Goal: Task Accomplishment & Management: Complete application form

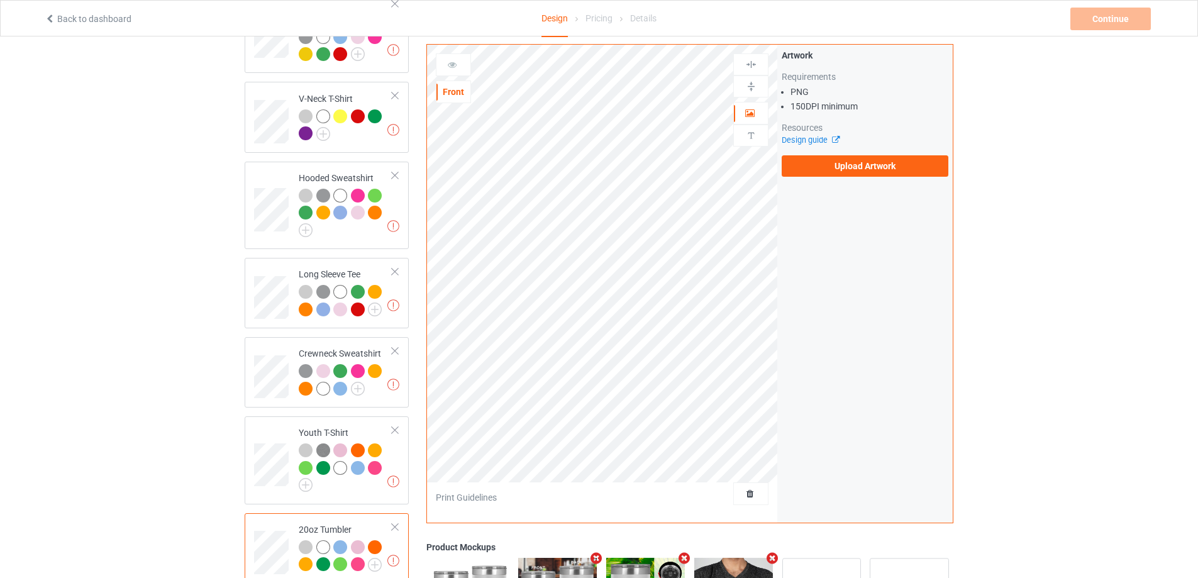
scroll to position [494, 0]
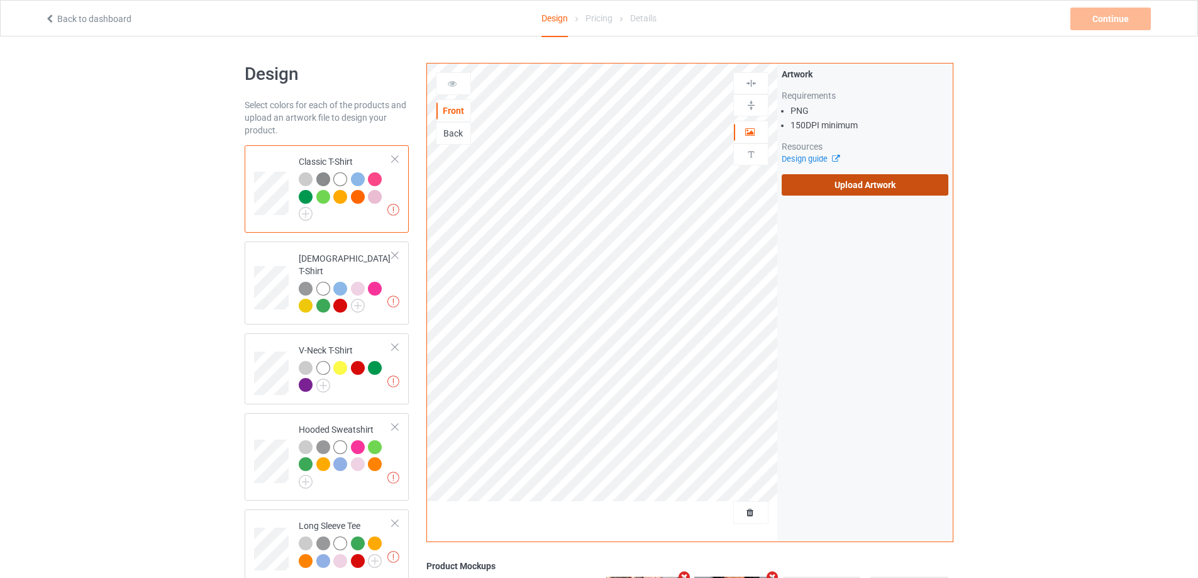
click at [899, 188] on label "Upload Artwork" at bounding box center [864, 184] width 167 height 21
click at [0, 0] on input "Upload Artwork" at bounding box center [0, 0] width 0 height 0
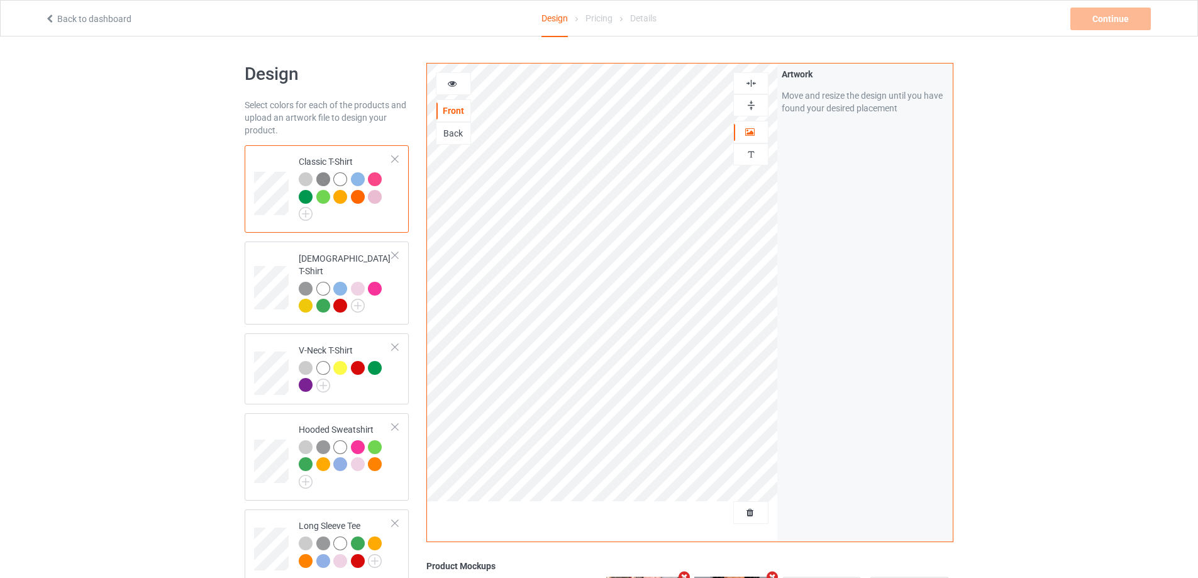
click at [749, 79] on img at bounding box center [751, 83] width 12 height 12
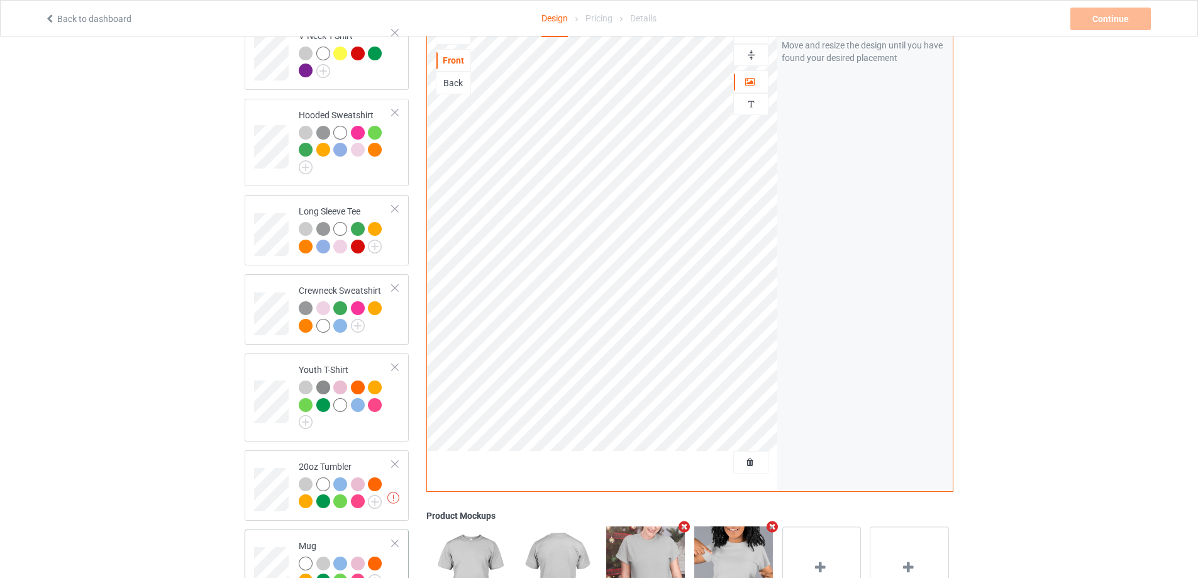
scroll to position [494, 0]
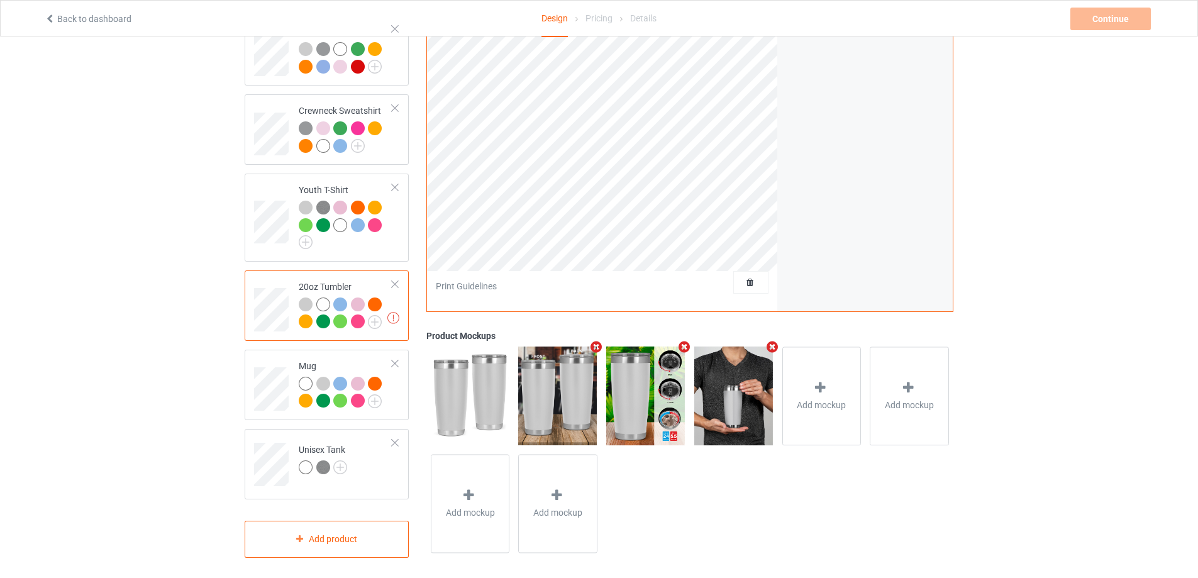
scroll to position [306, 0]
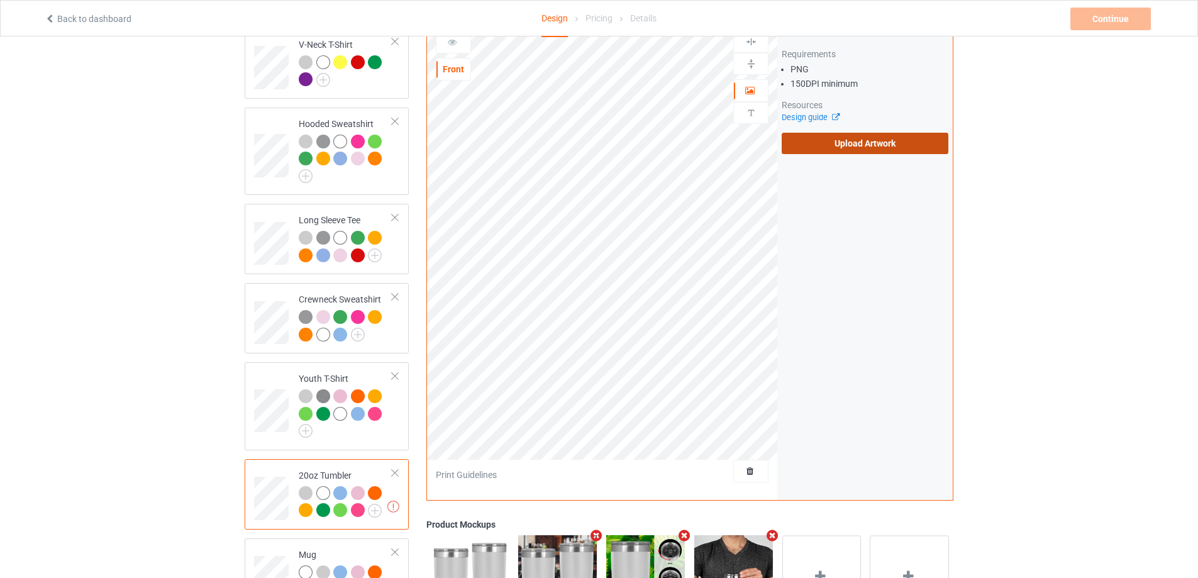
click at [847, 133] on label "Upload Artwork" at bounding box center [864, 143] width 167 height 21
click at [0, 0] on input "Upload Artwork" at bounding box center [0, 0] width 0 height 0
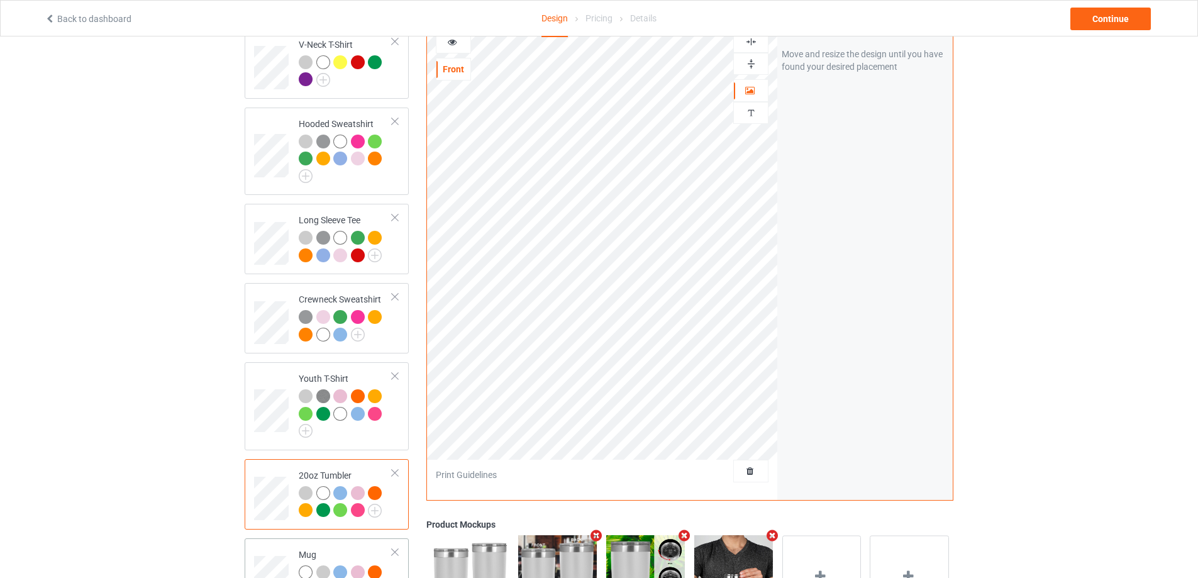
scroll to position [494, 0]
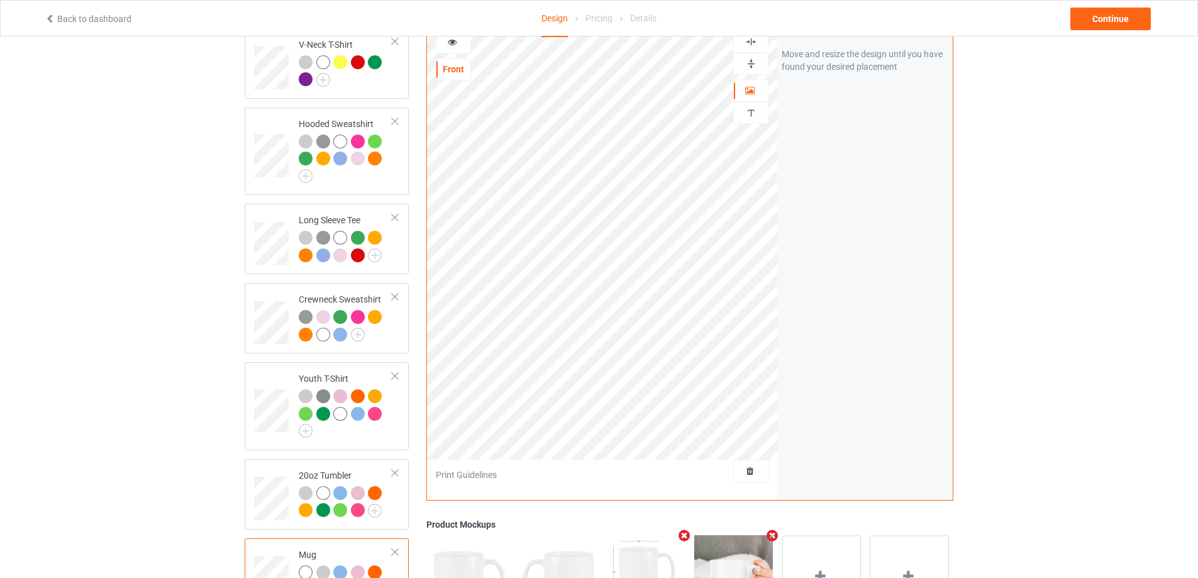
scroll to position [494, 0]
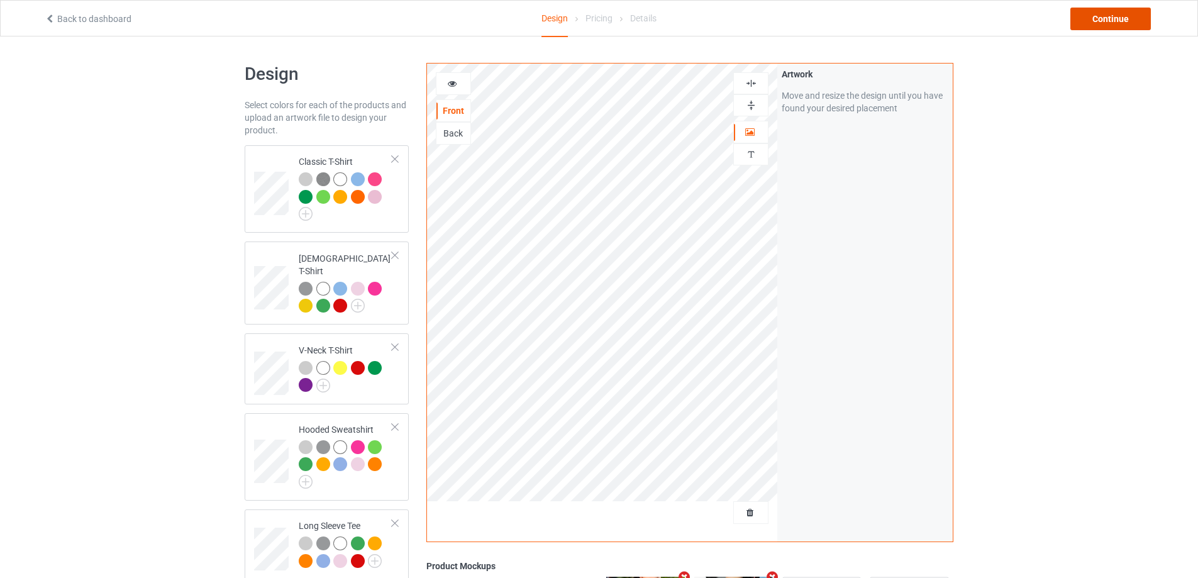
click at [1111, 16] on div "Continue" at bounding box center [1110, 19] width 80 height 23
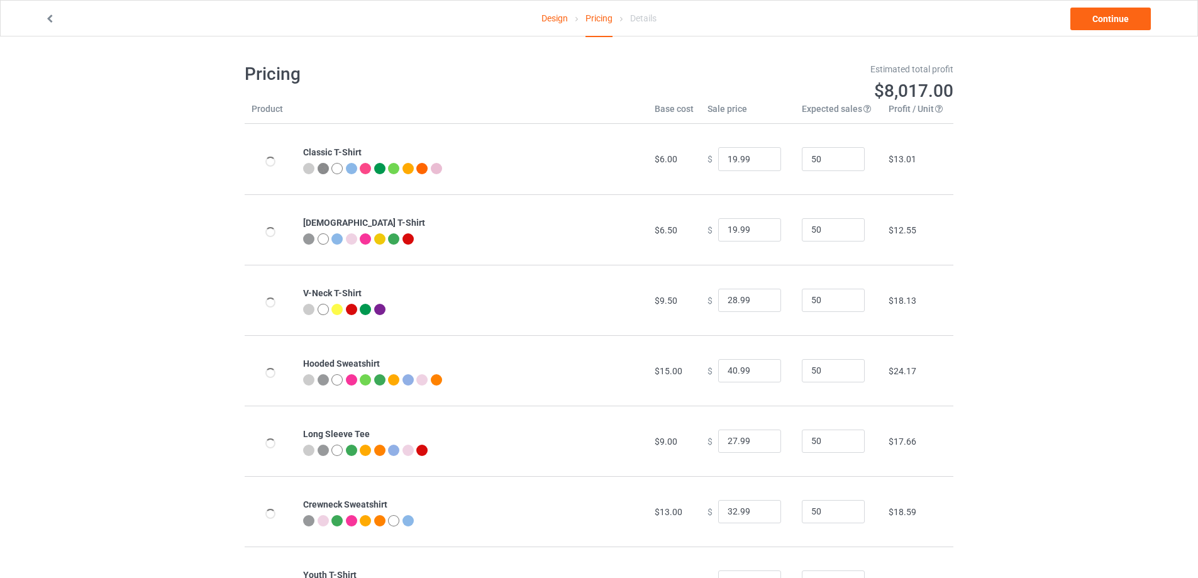
scroll to position [63, 0]
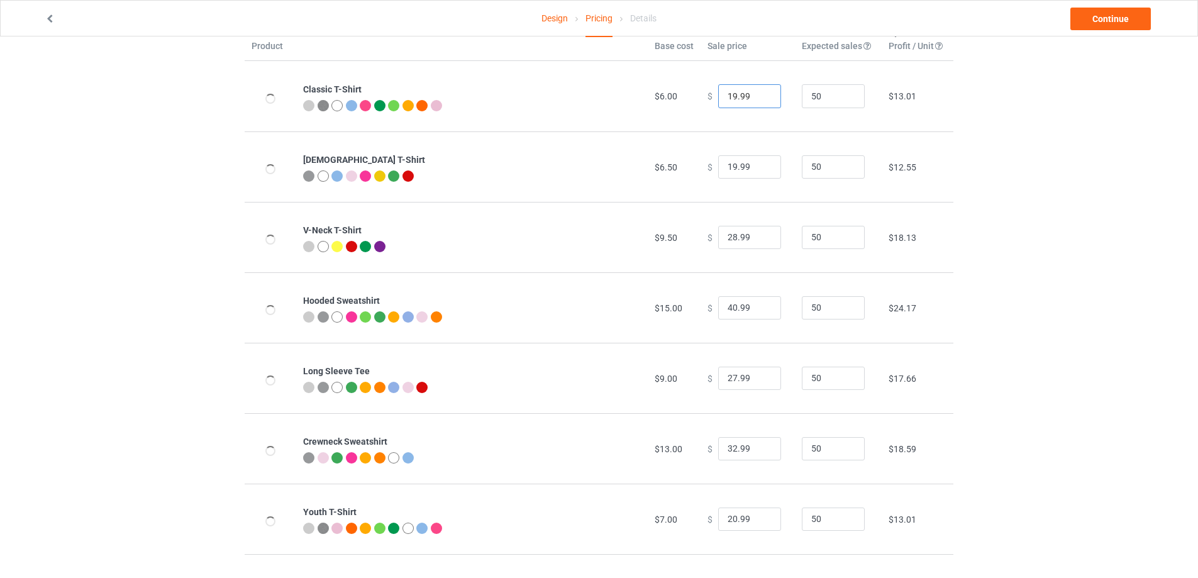
click at [727, 97] on input "19.99" at bounding box center [749, 96] width 63 height 24
click at [727, 96] on input "19.99" at bounding box center [749, 96] width 63 height 24
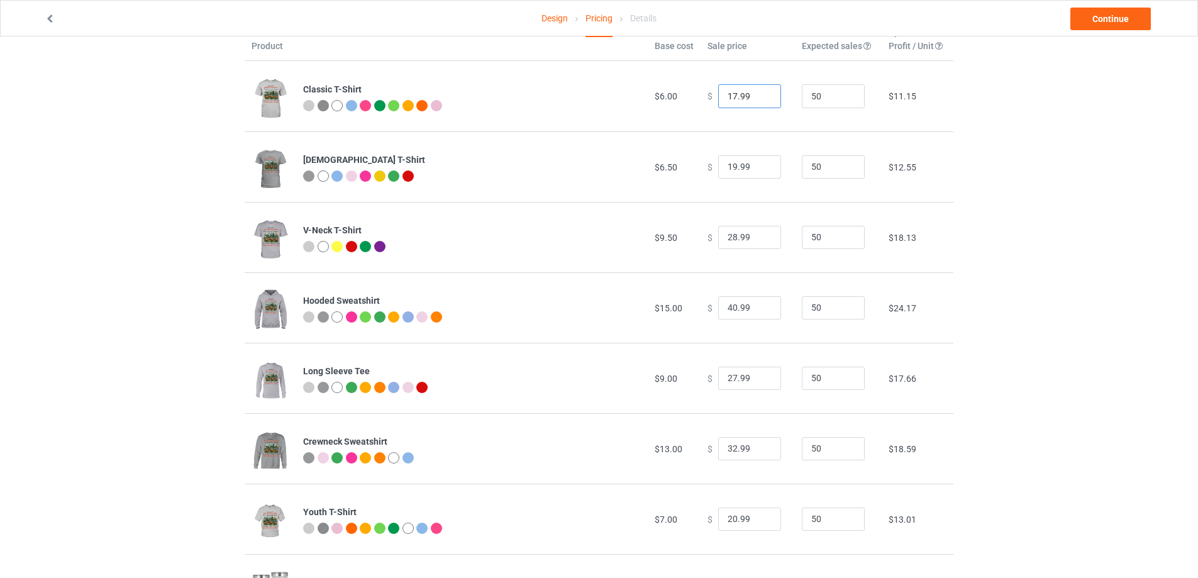
type input "17.99"
click at [727, 167] on input "19.99" at bounding box center [749, 167] width 63 height 24
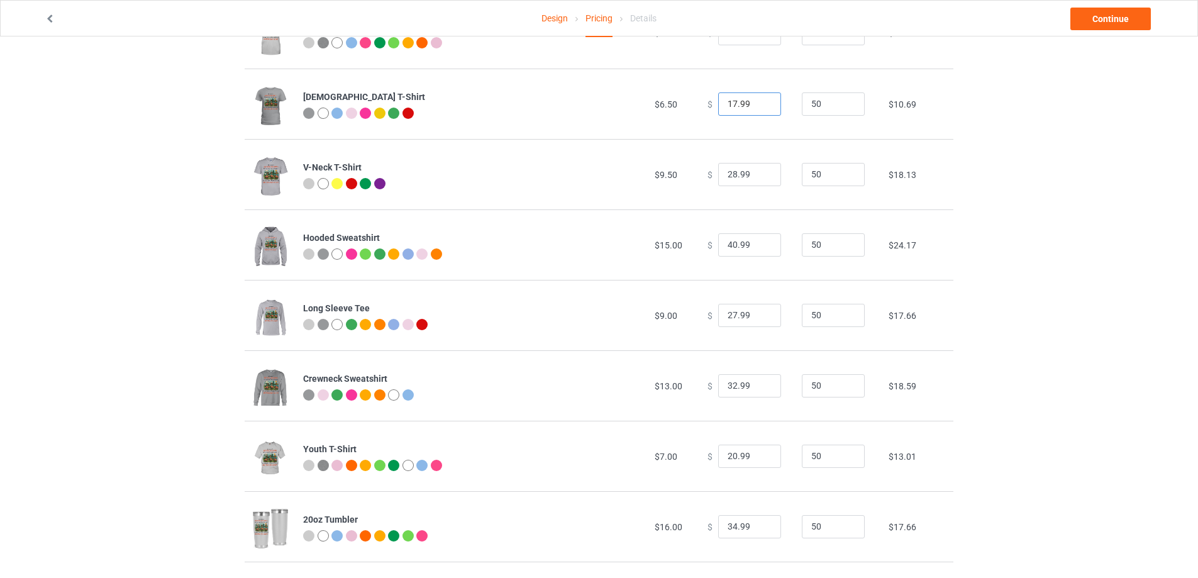
type input "17.99"
drag, startPoint x: 729, startPoint y: 248, endPoint x: 716, endPoint y: 248, distance: 12.6
click at [718, 248] on input "40.99" at bounding box center [749, 245] width 63 height 24
type input "39.99"
click at [1027, 265] on div "Design Pricing Details Continue Pricing Estimated total profit $7,784.50 Produc…" at bounding box center [599, 320] width 1198 height 818
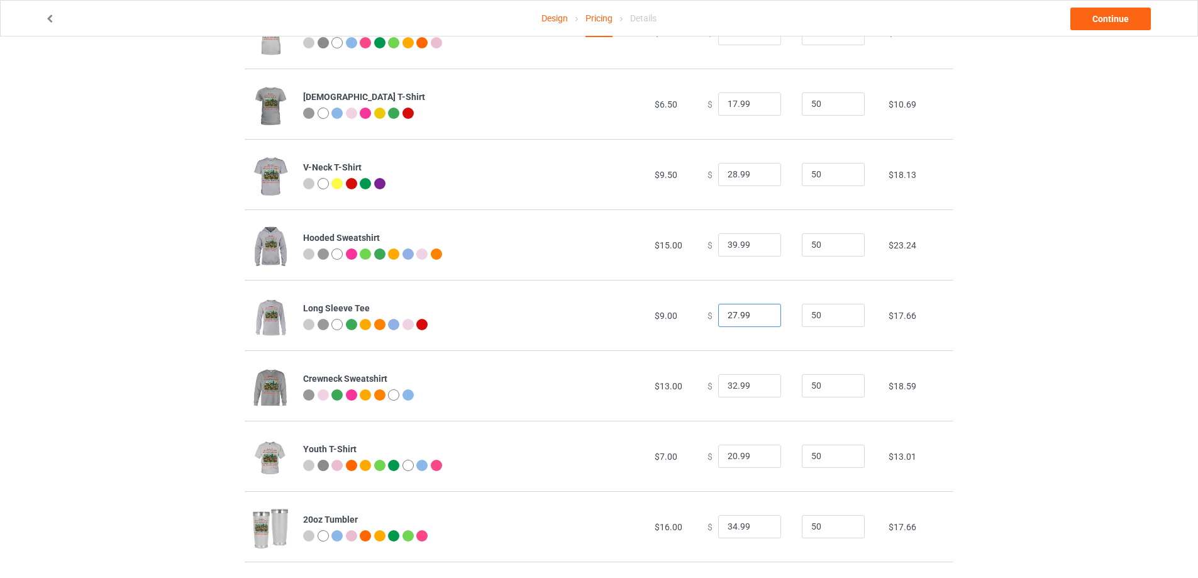
click at [727, 312] on input "27.99" at bounding box center [749, 316] width 63 height 24
type input "26.99"
click at [1019, 318] on div "Design Pricing Details Continue Pricing Estimated total profit $7,738.00 Produc…" at bounding box center [599, 320] width 1198 height 818
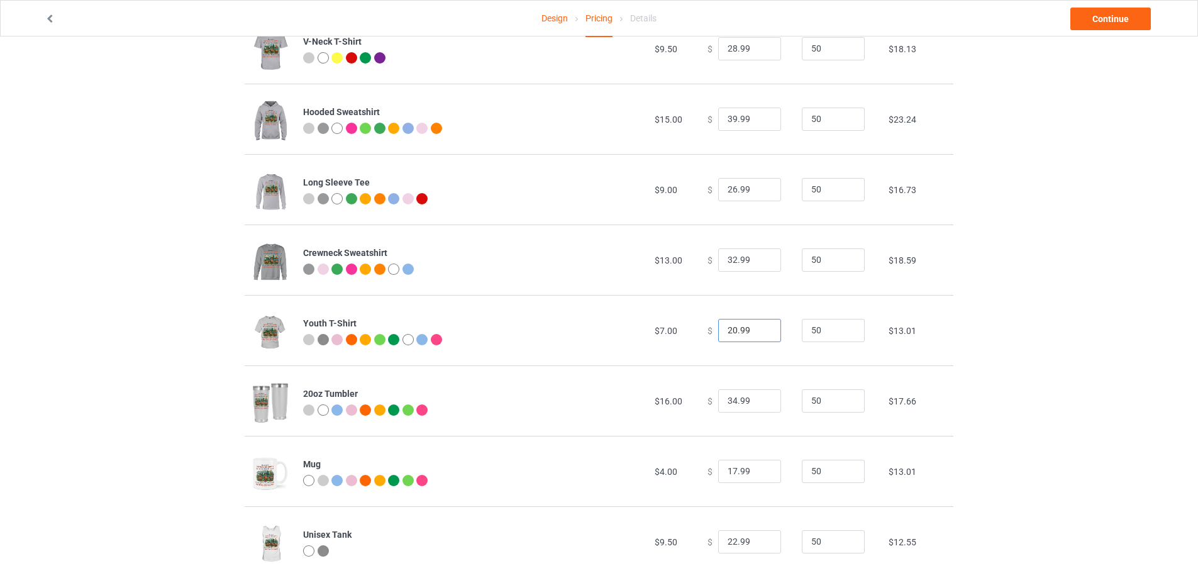
drag, startPoint x: 730, startPoint y: 333, endPoint x: 719, endPoint y: 332, distance: 10.7
click at [719, 332] on input "20.99" at bounding box center [749, 331] width 63 height 24
type input "18.99"
click at [1103, 364] on div "Design Pricing Details Continue Pricing Estimated total profit $7,645.00 Produc…" at bounding box center [599, 194] width 1198 height 818
click at [726, 470] on input "17.99" at bounding box center [749, 472] width 63 height 24
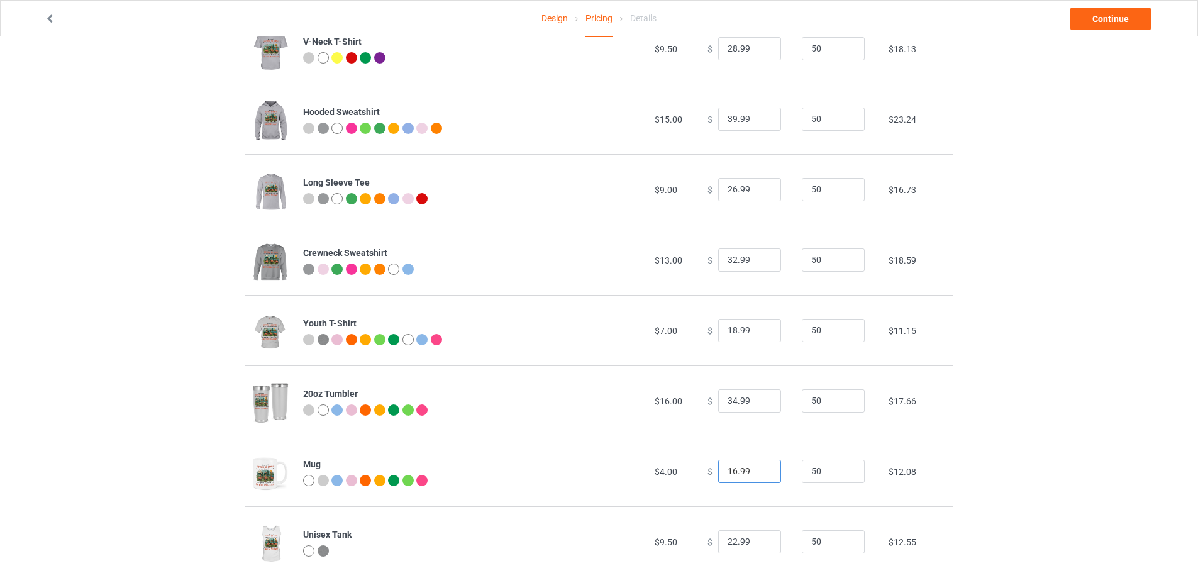
type input "16.99"
click at [1084, 443] on div "Design Pricing Details Continue Pricing Estimated total profit $7,598.50 Produc…" at bounding box center [599, 194] width 1198 height 818
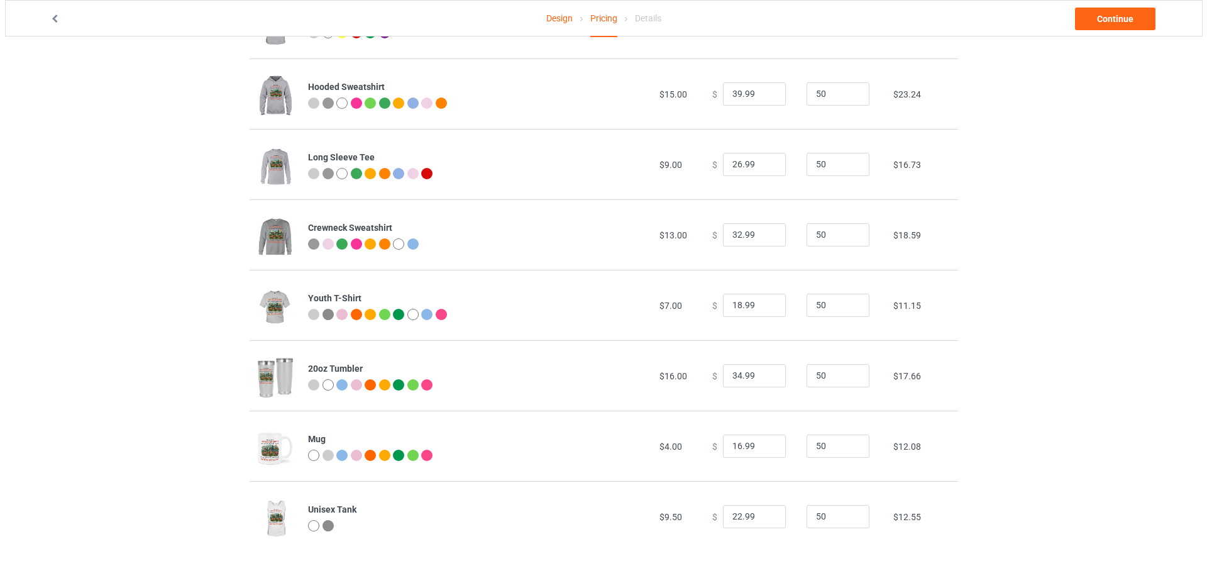
scroll to position [0, 0]
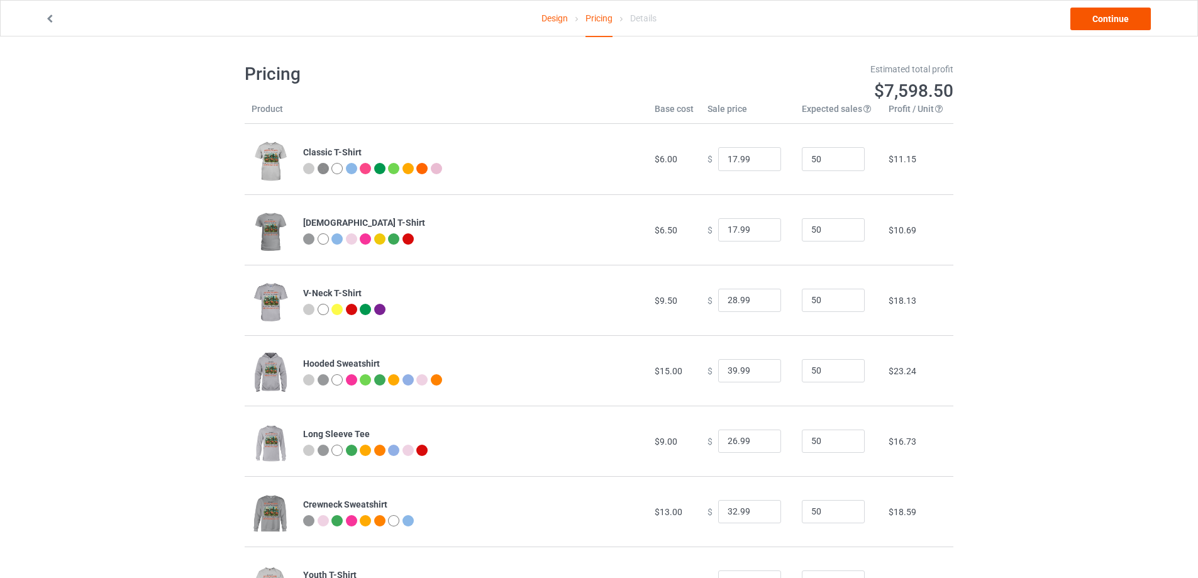
drag, startPoint x: 1110, startPoint y: 6, endPoint x: 1110, endPoint y: 16, distance: 10.1
click at [1110, 8] on div "Design Pricing Details Continue" at bounding box center [599, 18] width 1126 height 35
click at [1110, 19] on link "Continue" at bounding box center [1110, 19] width 80 height 23
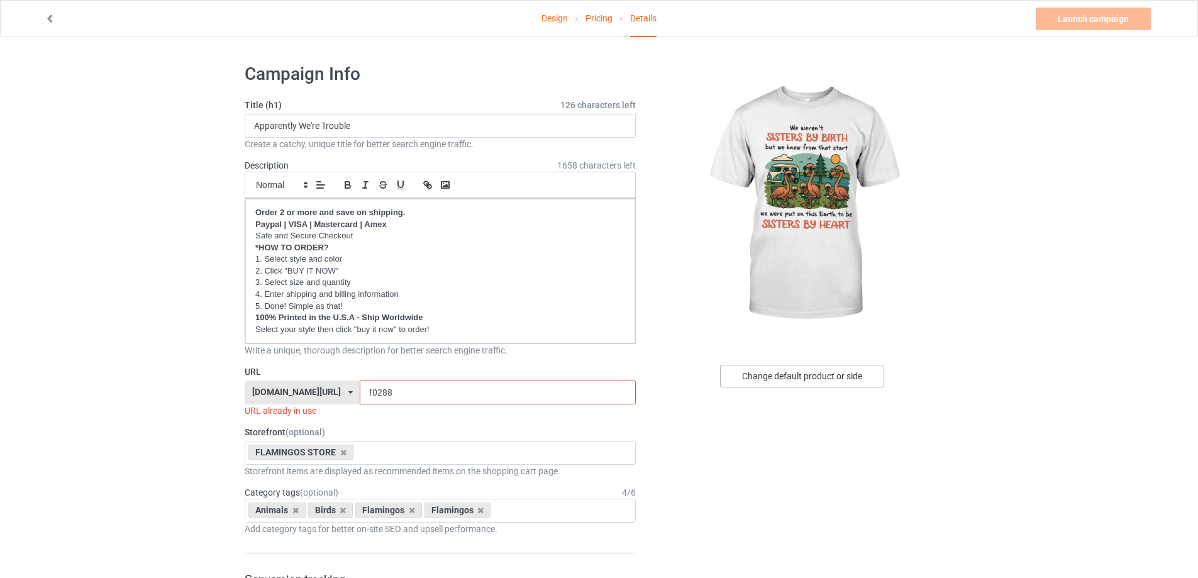
click at [812, 373] on div "Change default product or side" at bounding box center [802, 376] width 164 height 23
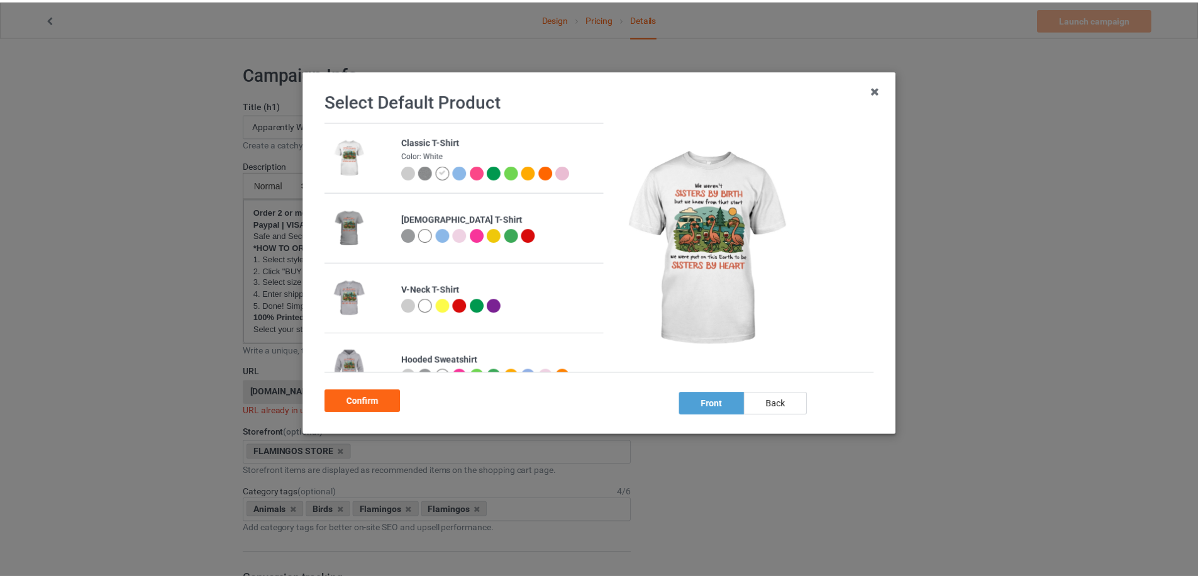
scroll to position [189, 0]
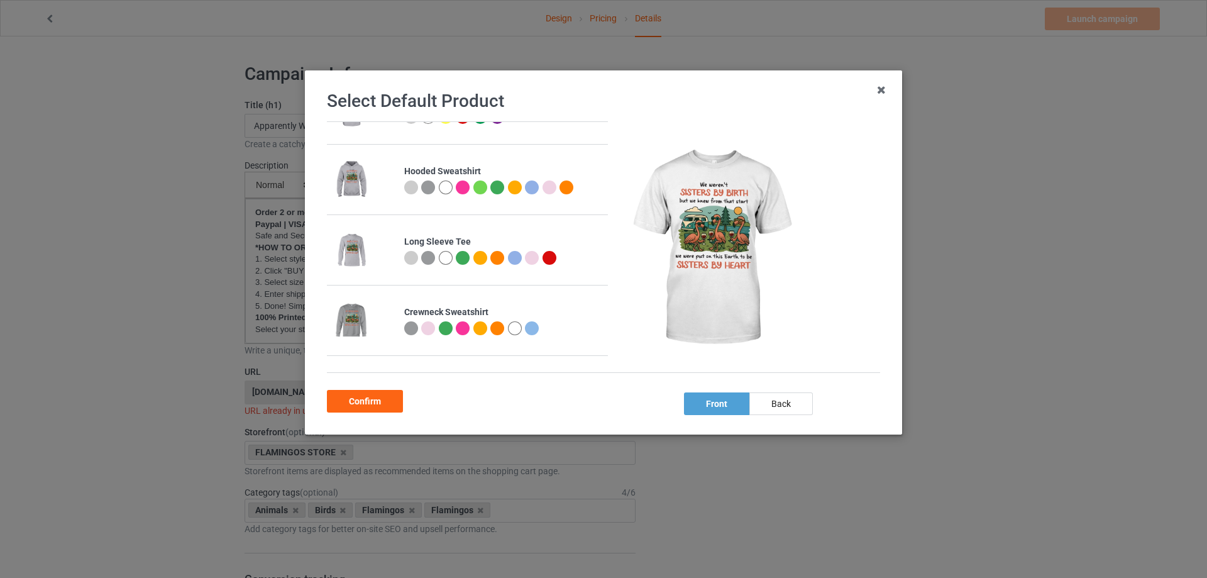
click at [439, 257] on div at bounding box center [446, 258] width 14 height 14
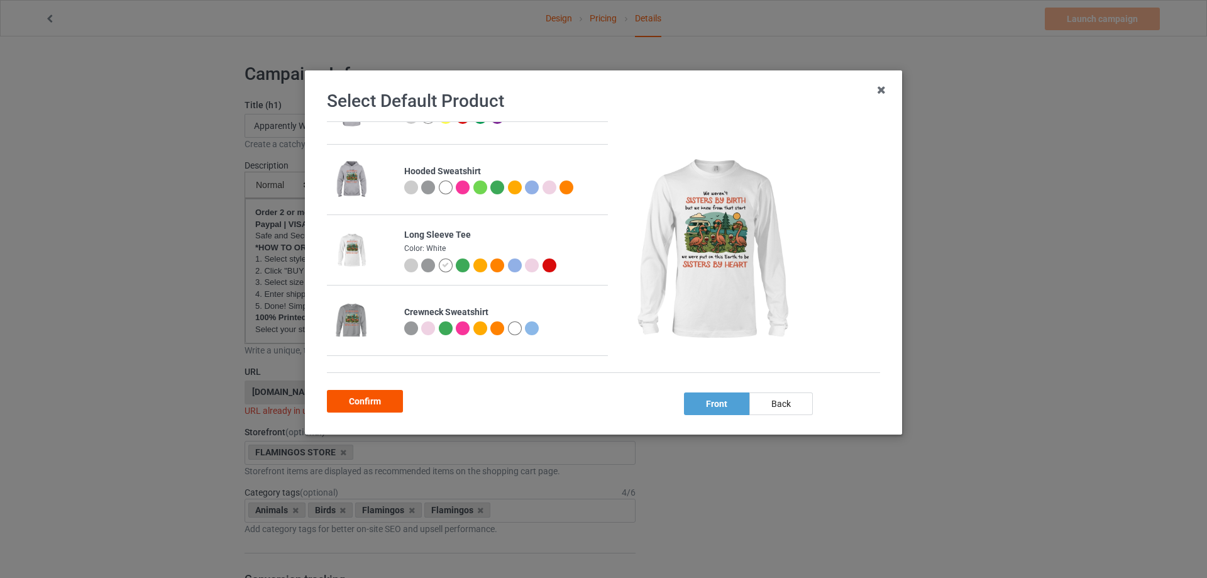
click at [371, 400] on div "Confirm" at bounding box center [365, 401] width 76 height 23
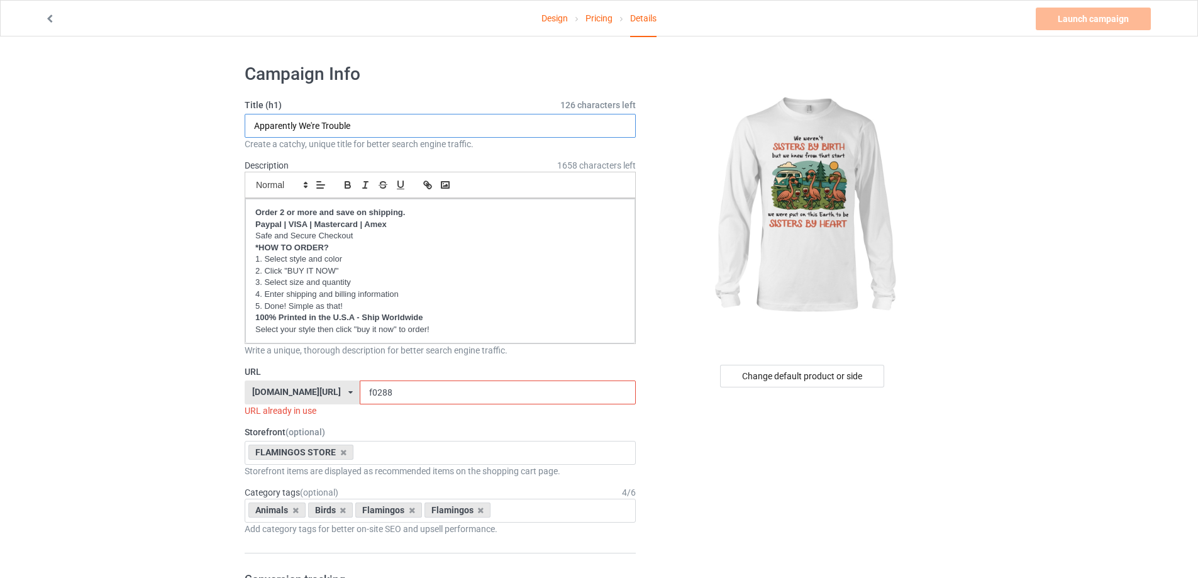
drag, startPoint x: 321, startPoint y: 126, endPoint x: 207, endPoint y: 135, distance: 114.1
type input "Sisters By Heart"
click at [407, 394] on input "f0288" at bounding box center [497, 392] width 275 height 24
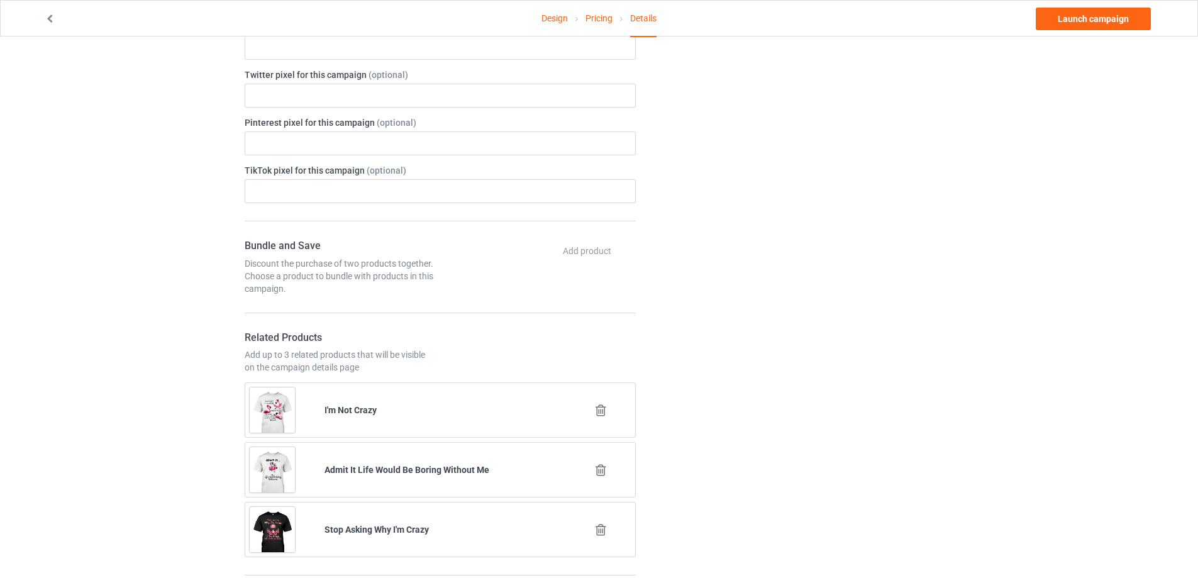
scroll to position [817, 0]
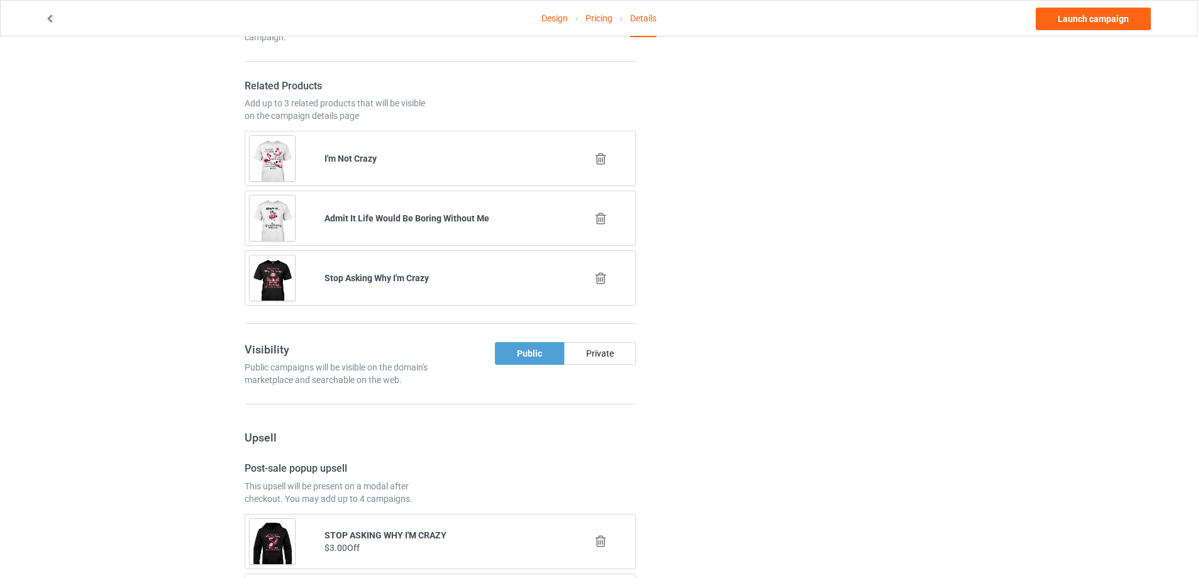
type input "f0289"
click at [599, 223] on icon at bounding box center [601, 218] width 16 height 13
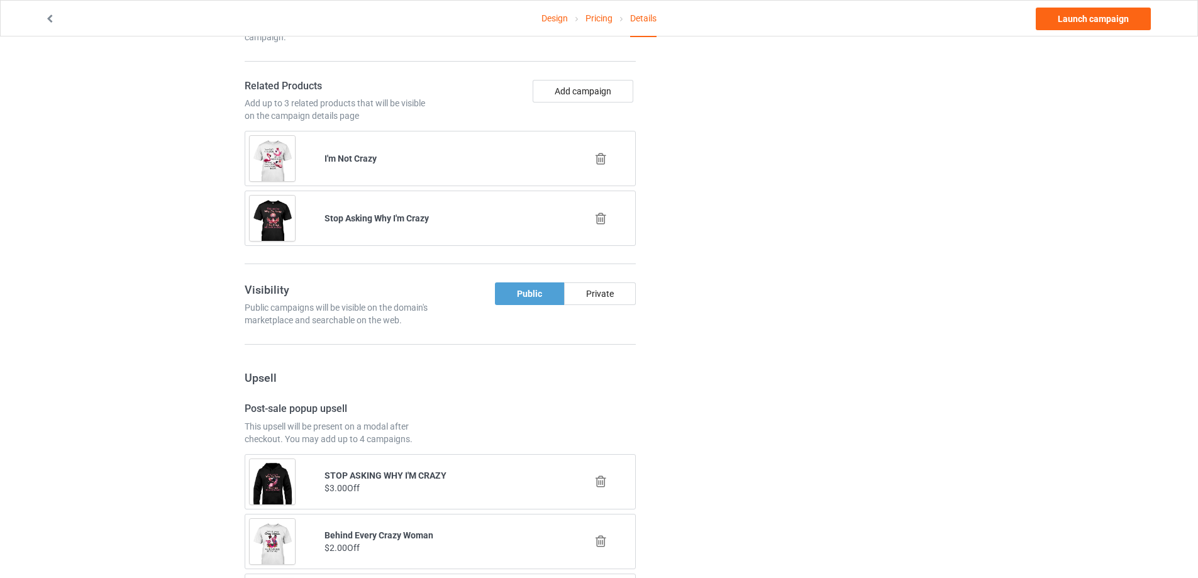
click at [598, 217] on icon at bounding box center [601, 218] width 16 height 13
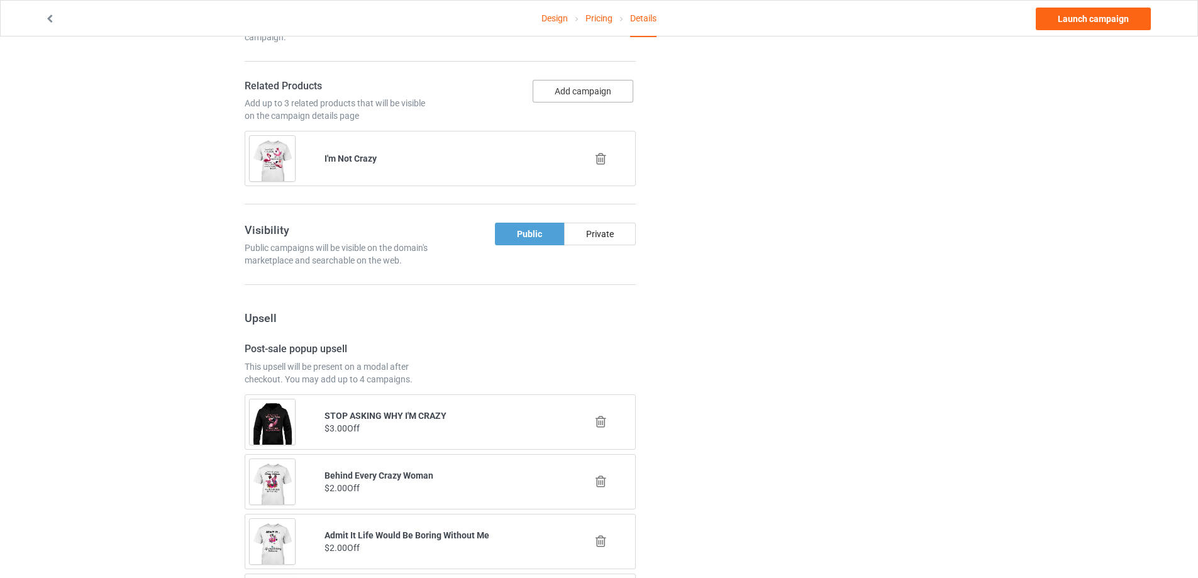
click at [578, 100] on button "Add campaign" at bounding box center [583, 91] width 101 height 23
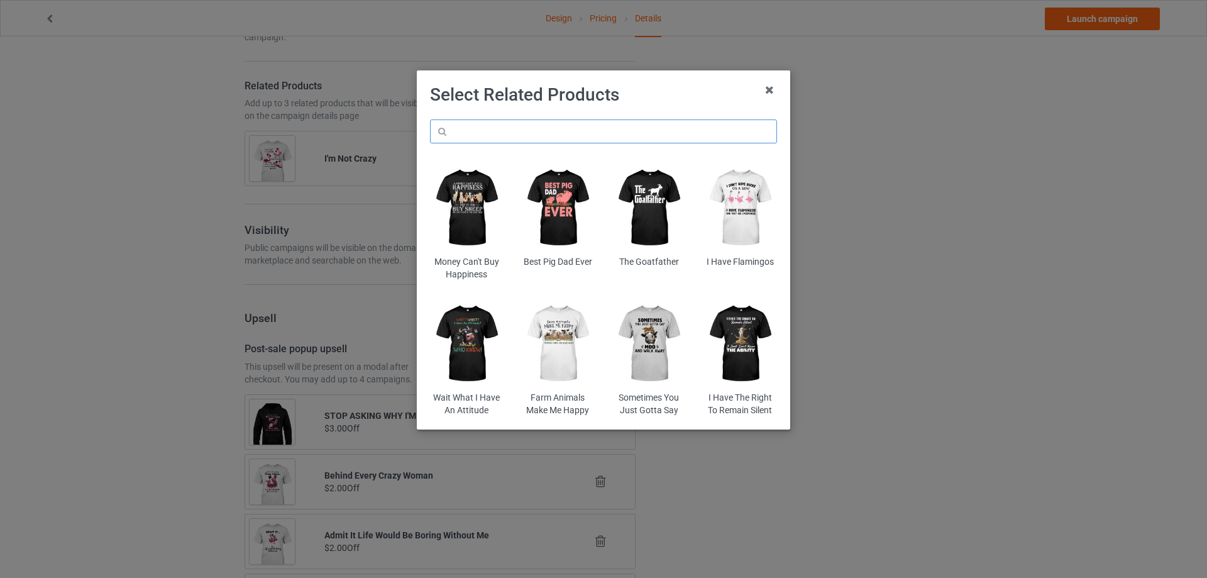
click at [529, 130] on input "text" at bounding box center [603, 131] width 347 height 24
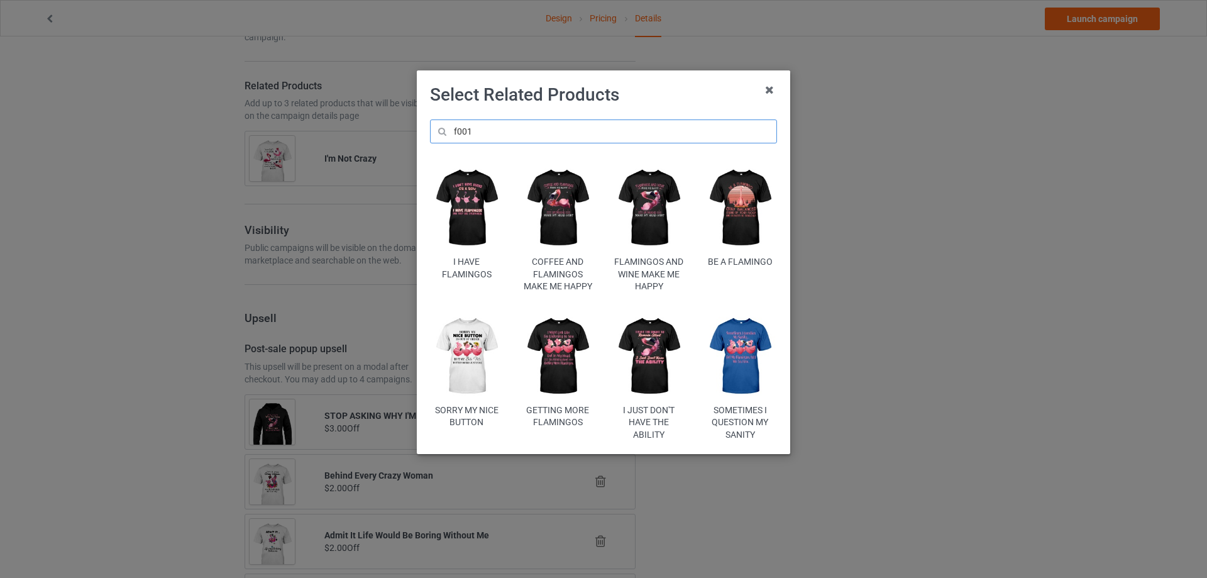
type input "f001"
click at [659, 346] on img at bounding box center [649, 357] width 74 height 92
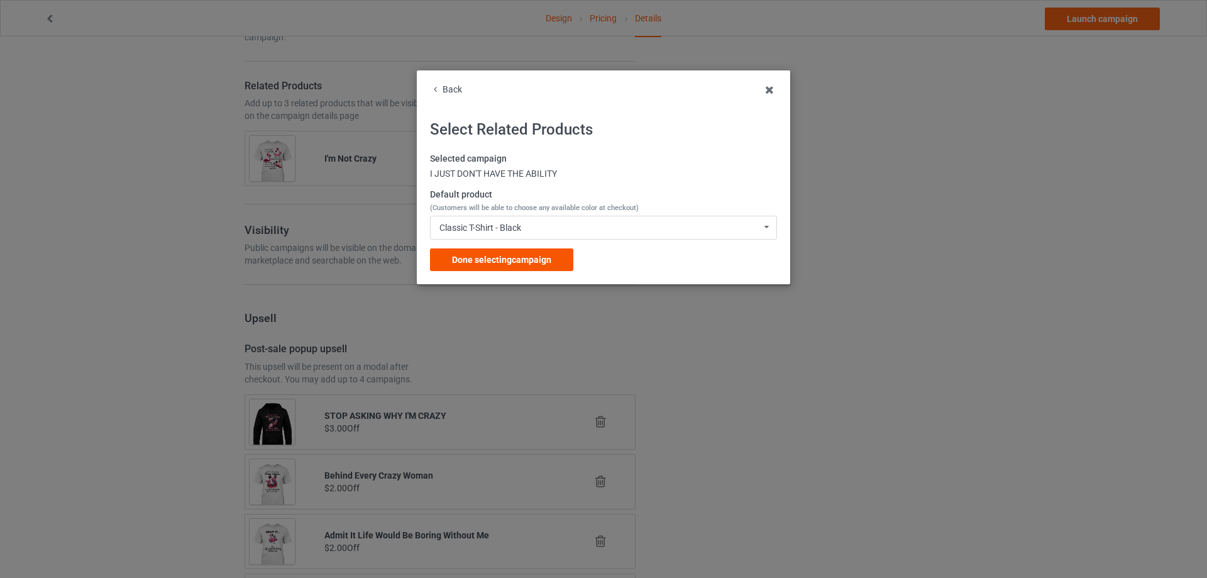
click at [525, 258] on span "Done selecting campaign" at bounding box center [501, 260] width 99 height 10
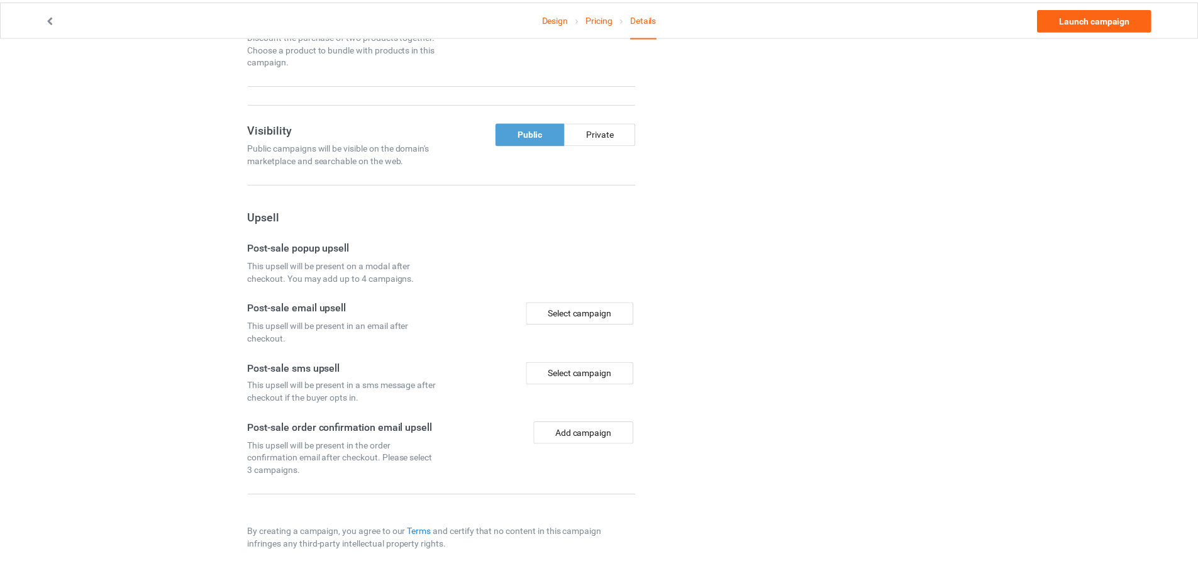
scroll to position [794, 0]
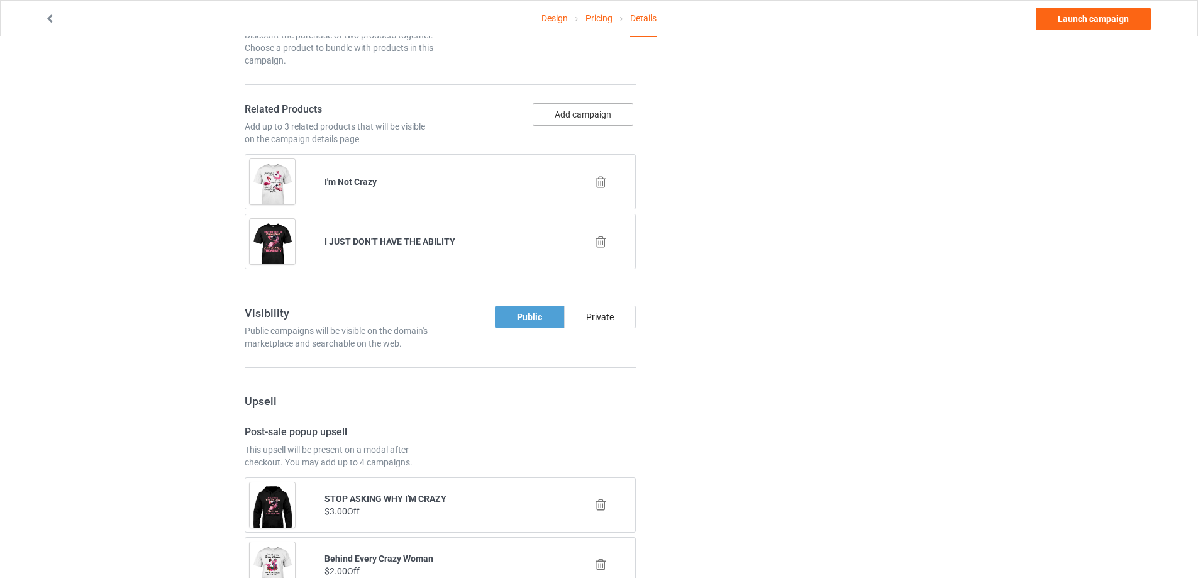
click at [590, 115] on button "Add campaign" at bounding box center [583, 114] width 101 height 23
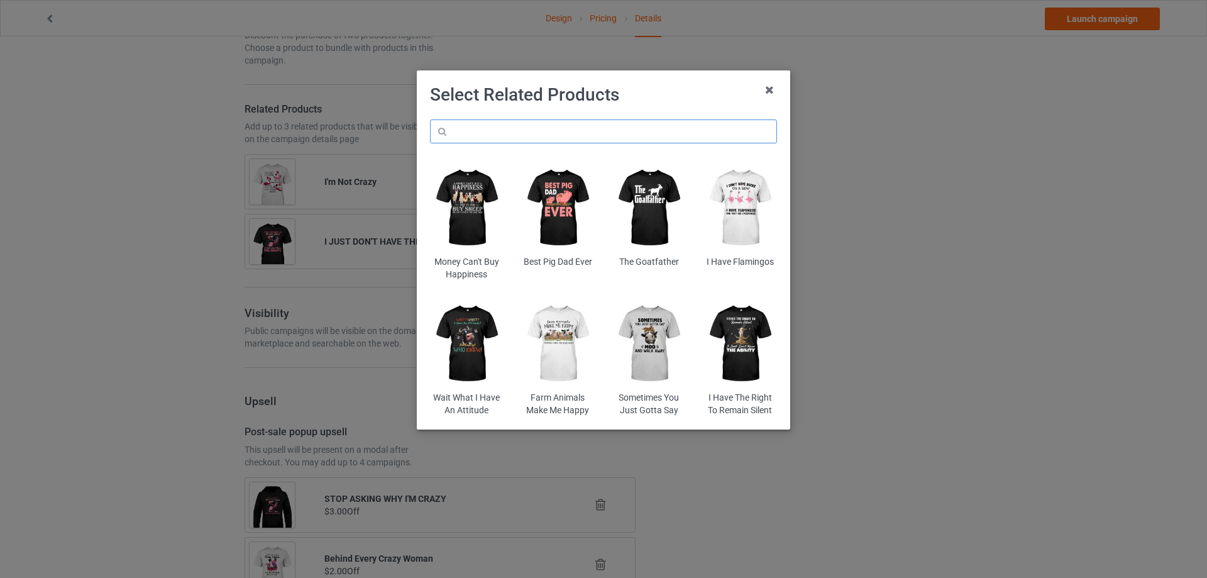
click at [524, 133] on input "text" at bounding box center [603, 131] width 347 height 24
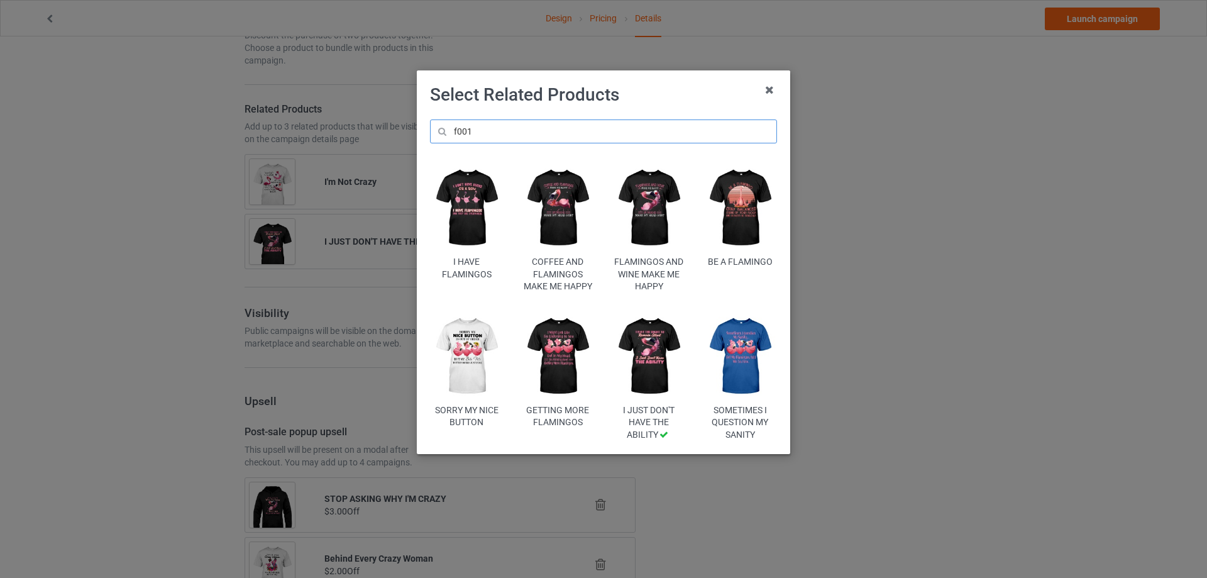
type input "f001"
click at [746, 339] on img at bounding box center [741, 357] width 74 height 92
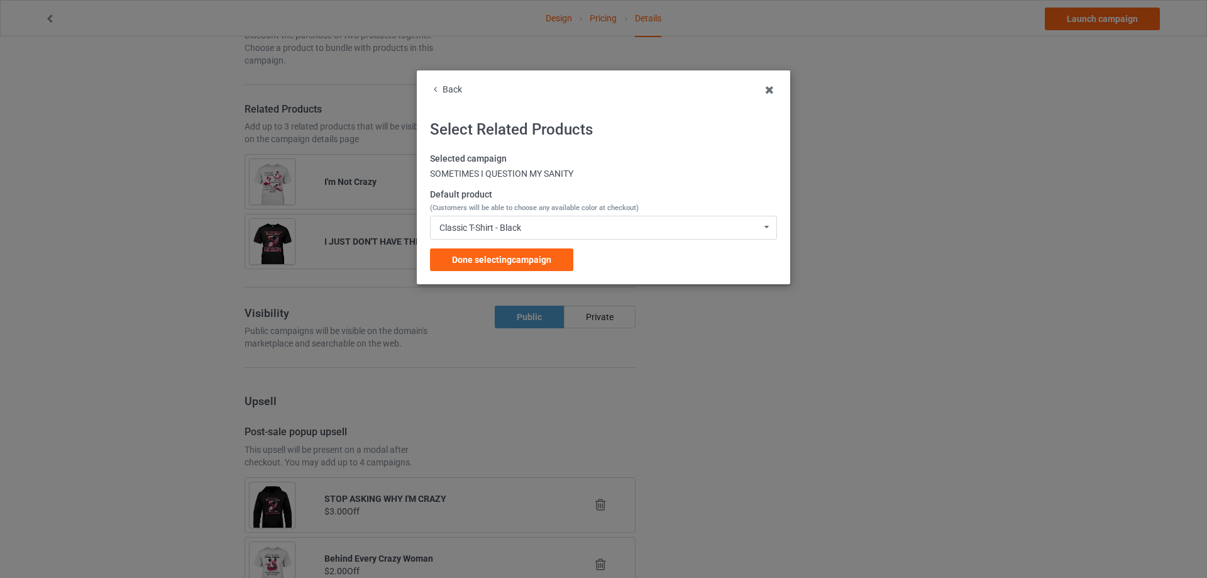
click at [499, 256] on span "Done selecting campaign" at bounding box center [501, 260] width 99 height 10
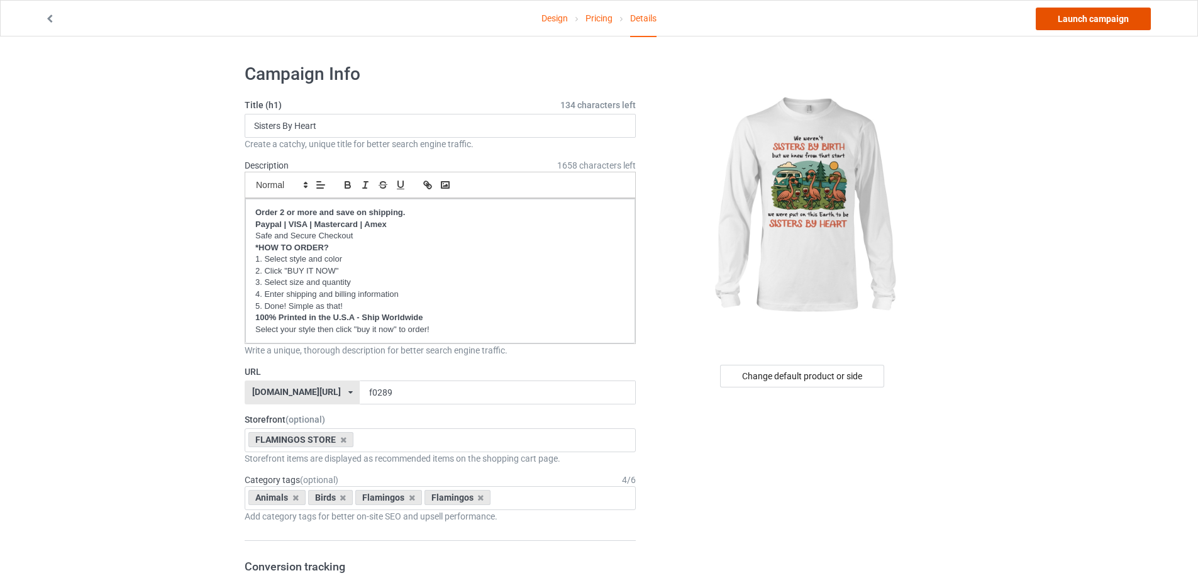
click at [1116, 21] on link "Launch campaign" at bounding box center [1092, 19] width 115 height 23
